Goal: Information Seeking & Learning: Compare options

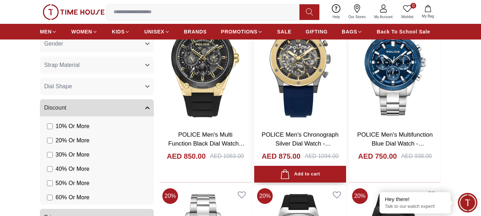
scroll to position [498, 0]
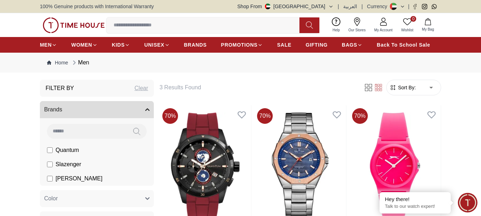
click at [148, 111] on icon "button" at bounding box center [147, 109] width 4 height 4
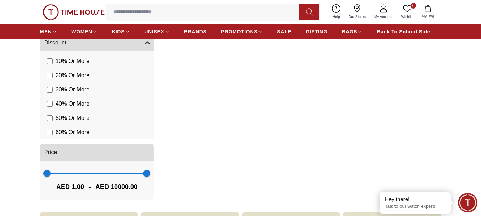
scroll to position [392, 0]
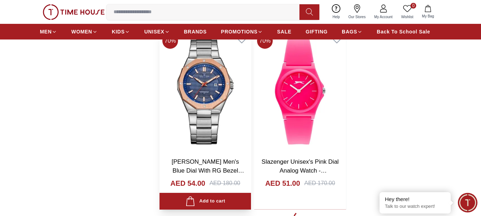
scroll to position [1175, 0]
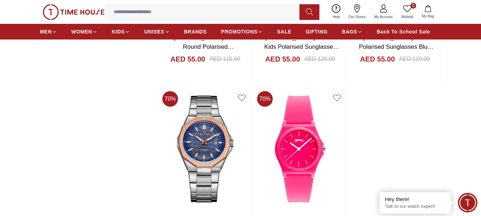
scroll to position [1032, 0]
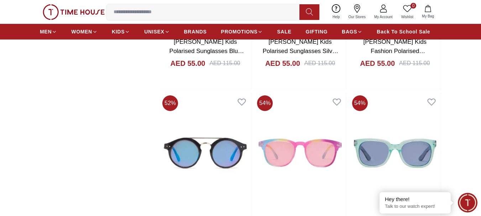
scroll to position [854, 0]
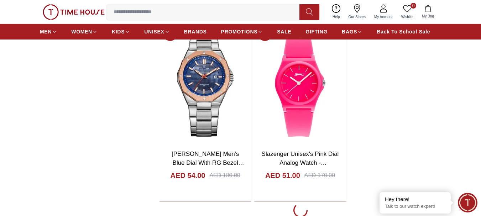
scroll to position [392, 0]
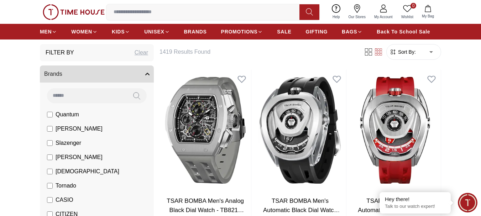
scroll to position [71, 0]
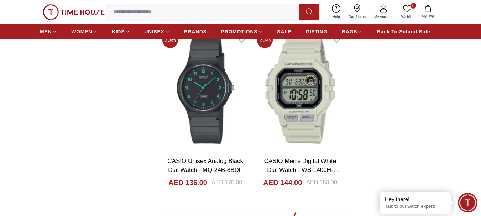
scroll to position [1175, 0]
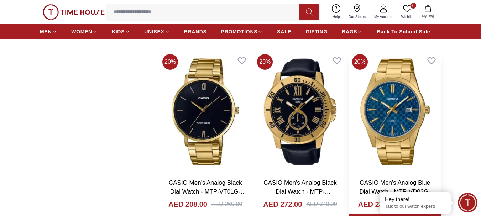
scroll to position [3524, 0]
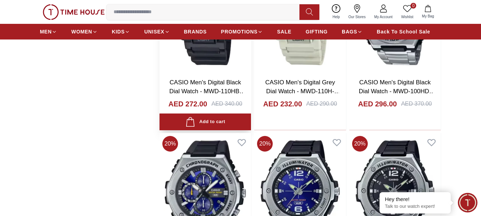
scroll to position [2883, 0]
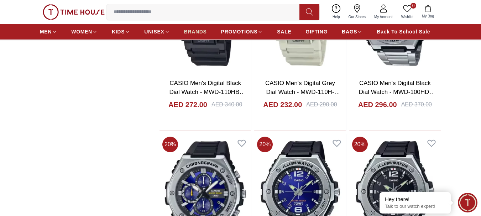
click at [192, 33] on span "BRANDS" at bounding box center [195, 31] width 23 height 7
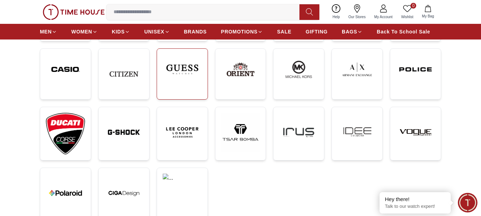
scroll to position [142, 0]
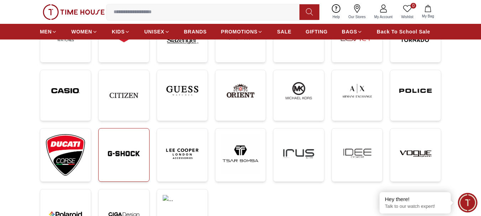
click at [126, 153] on img at bounding box center [123, 153] width 39 height 39
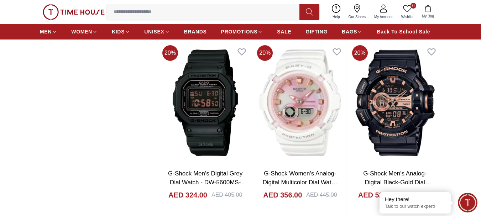
scroll to position [1281, 0]
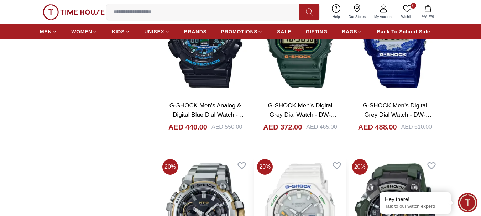
scroll to position [2590, 0]
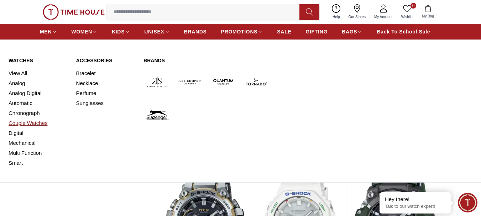
click at [37, 122] on link "Couple Watches" at bounding box center [38, 123] width 59 height 10
